Goal: Use online tool/utility: Utilize a website feature to perform a specific function

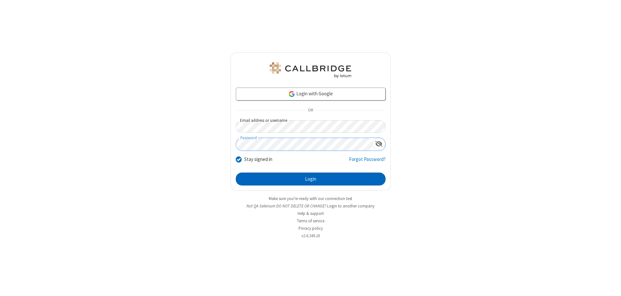
click at [310, 179] on button "Login" at bounding box center [311, 179] width 150 height 13
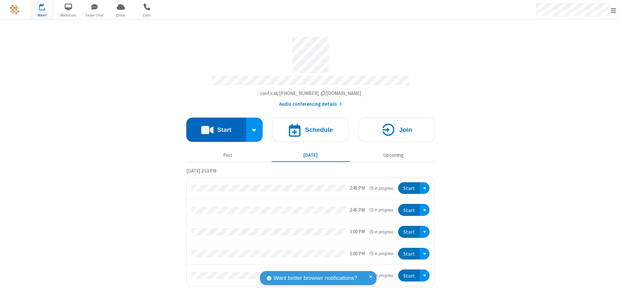
click at [216, 127] on button "Start" at bounding box center [216, 130] width 60 height 24
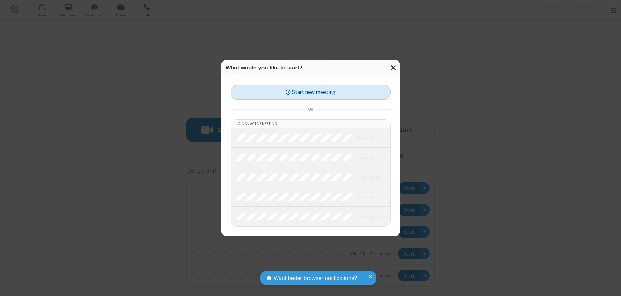
click at [310, 92] on button "Start new meeting" at bounding box center [311, 92] width 160 height 15
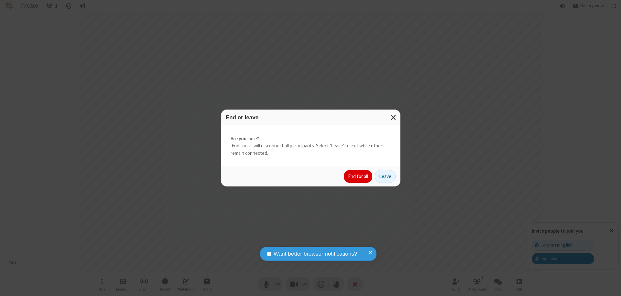
click at [358, 177] on button "End for all" at bounding box center [358, 176] width 28 height 13
